Goal: Check status: Check status

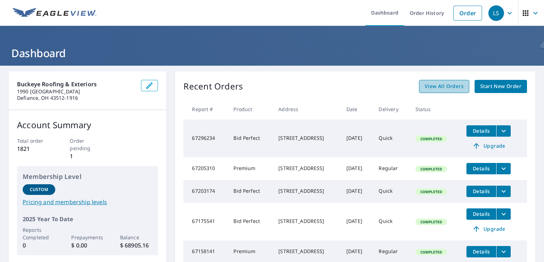
click at [447, 88] on span "View All Orders" at bounding box center [444, 86] width 39 height 9
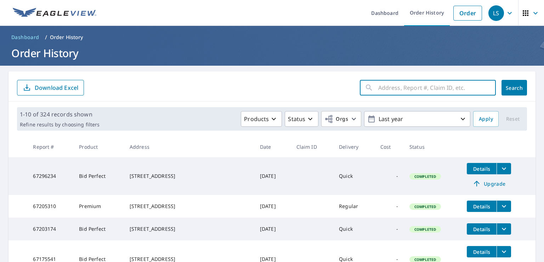
click at [396, 85] on input "text" at bounding box center [438, 88] width 118 height 20
type input "11582"
click button "Search" at bounding box center [515, 88] width 26 height 16
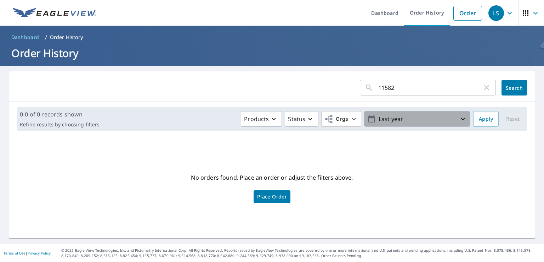
click at [452, 119] on p "Last year" at bounding box center [417, 119] width 83 height 12
